Goal: Obtain resource: Download file/media

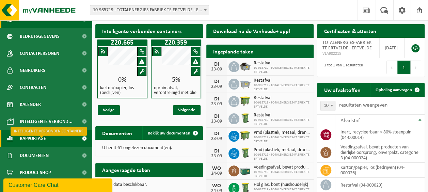
scroll to position [33, 0]
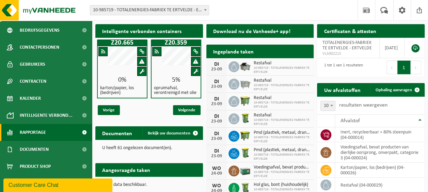
click at [35, 132] on span "Rapportage" at bounding box center [33, 132] width 26 height 17
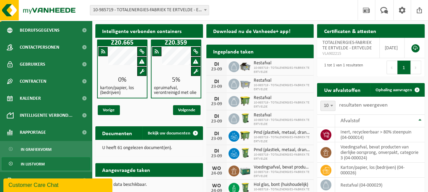
click at [33, 165] on span "In lijstvorm" at bounding box center [33, 164] width 24 height 13
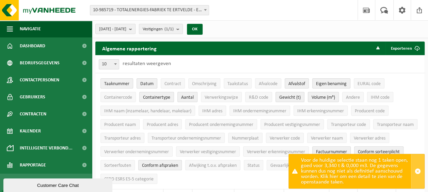
click at [419, 169] on span "button" at bounding box center [417, 171] width 6 height 6
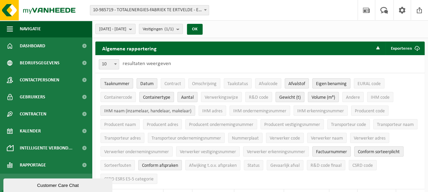
click at [119, 111] on span "IHM naam (inzamelaar, handelaar, makelaar)" at bounding box center [147, 111] width 87 height 5
click at [400, 47] on button "Exporteren" at bounding box center [404, 49] width 38 height 14
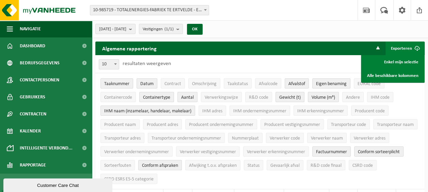
click at [403, 49] on button "Exporteren" at bounding box center [404, 49] width 38 height 14
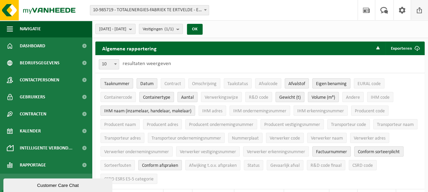
click at [421, 11] on span at bounding box center [419, 10] width 10 height 20
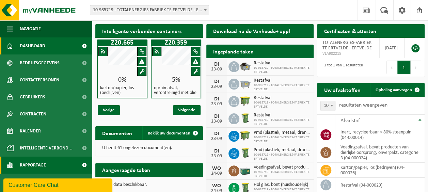
click at [40, 165] on span "Rapportage" at bounding box center [33, 165] width 26 height 17
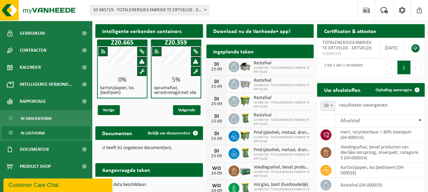
click at [40, 133] on span "In lijstvorm" at bounding box center [33, 133] width 24 height 13
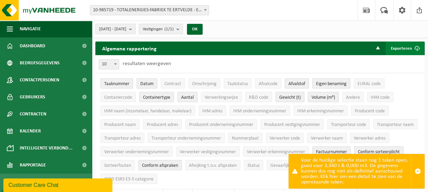
click at [401, 49] on button "Exporteren" at bounding box center [404, 49] width 38 height 14
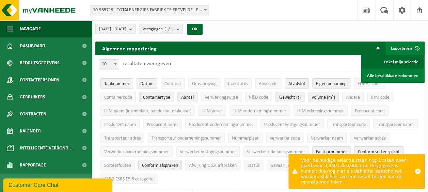
click at [399, 61] on link "Enkel mijn selectie" at bounding box center [393, 62] width 62 height 14
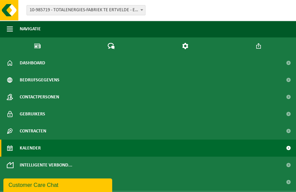
scroll to position [81, 0]
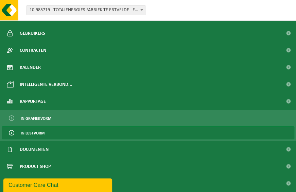
click at [31, 134] on span "In lijstvorm" at bounding box center [33, 133] width 24 height 13
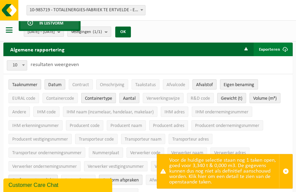
click at [274, 50] on button "Exporteren" at bounding box center [273, 50] width 38 height 14
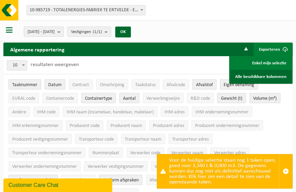
click at [269, 79] on link "Alle beschikbare kolommen" at bounding box center [261, 77] width 62 height 14
